Goal: Task Accomplishment & Management: Manage account settings

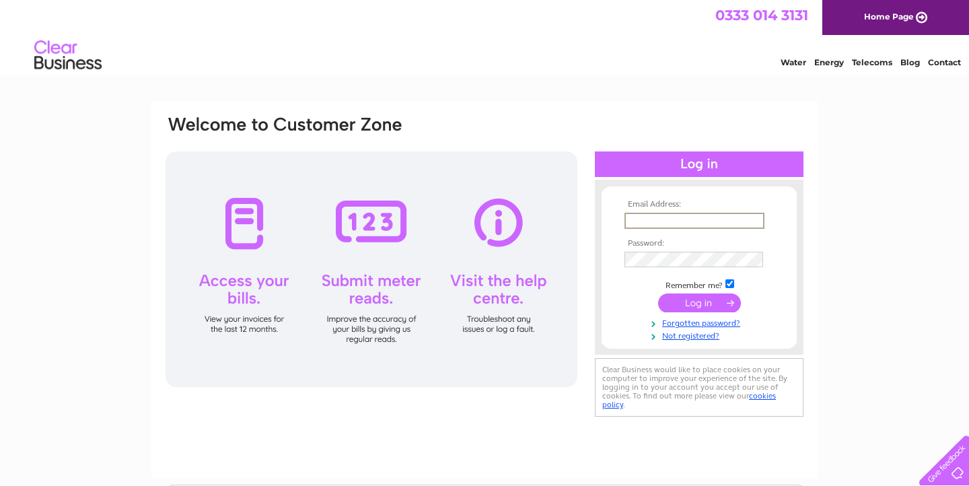
type input "[EMAIL_ADDRESS][DOMAIN_NAME]"
click at [694, 298] on input "submit" at bounding box center [699, 303] width 83 height 19
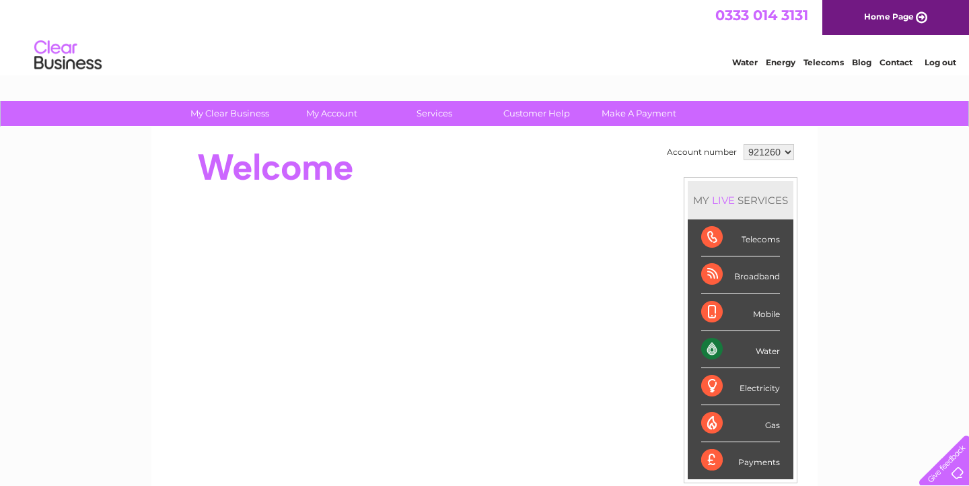
click at [748, 345] on div "Water" at bounding box center [740, 349] width 79 height 37
click at [715, 351] on div "Water" at bounding box center [740, 349] width 79 height 37
click at [740, 62] on link "Water" at bounding box center [745, 62] width 26 height 10
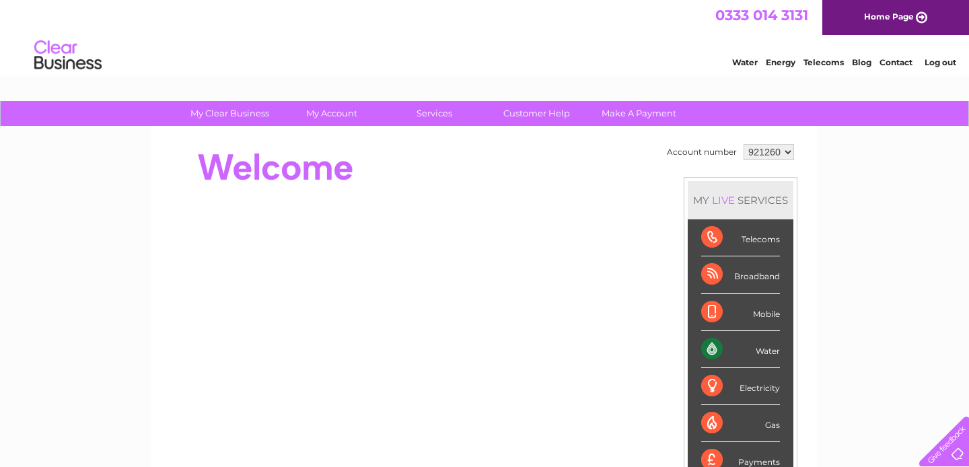
click at [734, 350] on div "Water" at bounding box center [740, 349] width 79 height 37
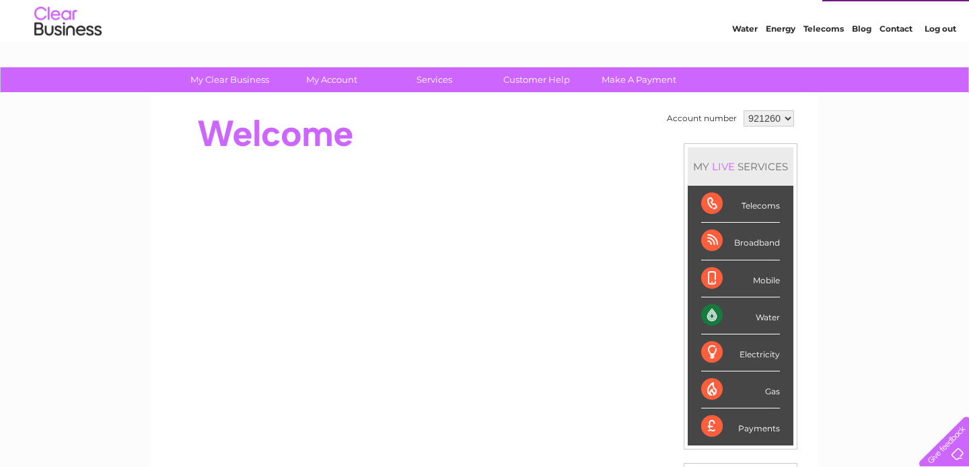
scroll to position [34, 0]
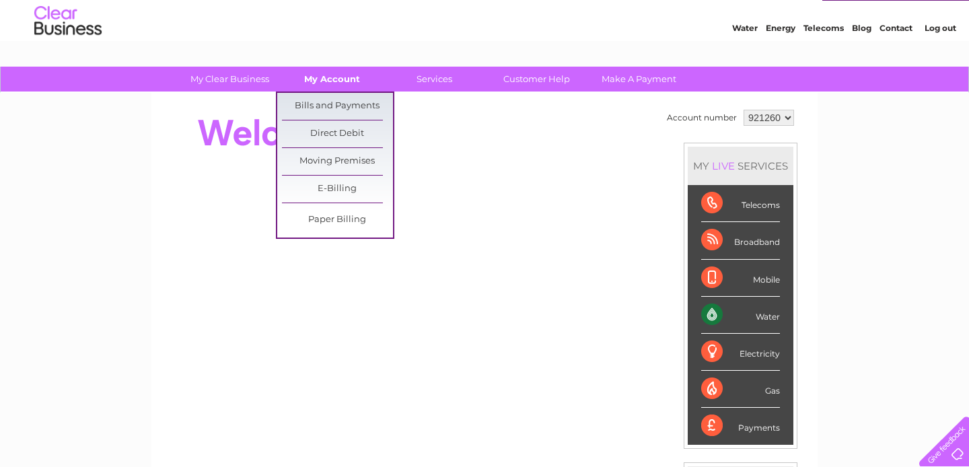
click at [341, 77] on link "My Account" at bounding box center [332, 79] width 111 height 25
